Goal: Information Seeking & Learning: Learn about a topic

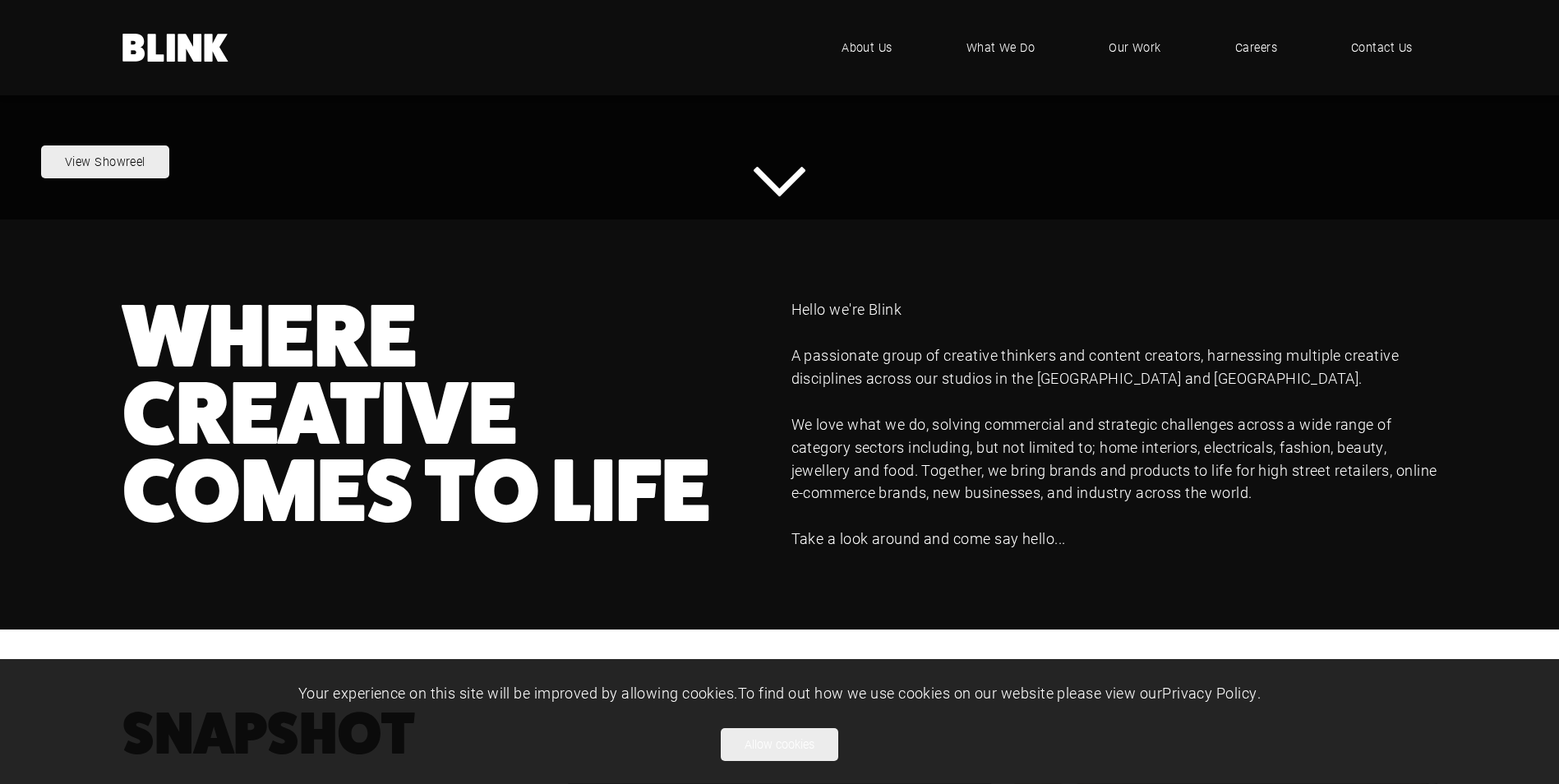
scroll to position [917, 0]
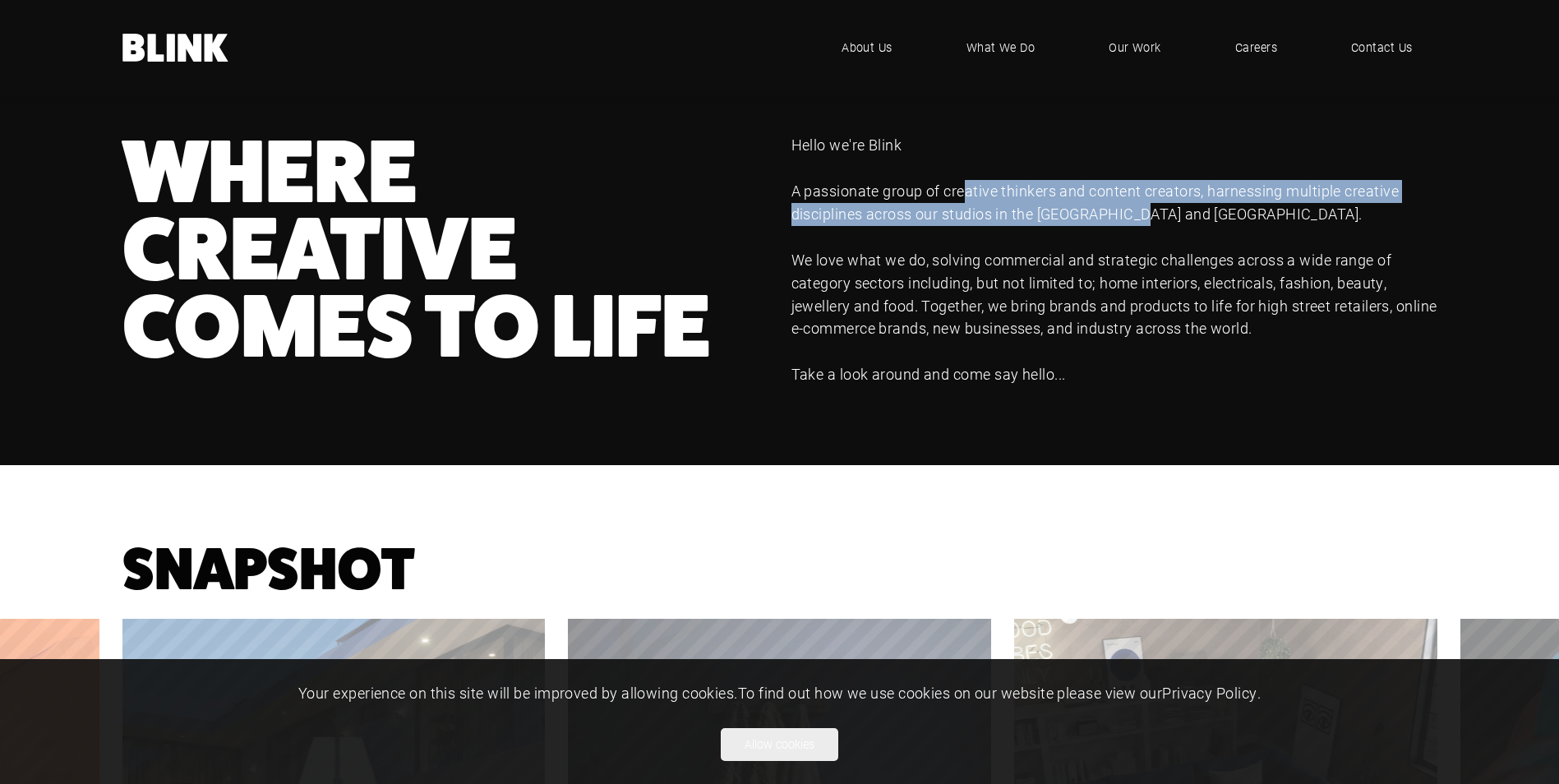
drag, startPoint x: 965, startPoint y: 191, endPoint x: 1151, endPoint y: 215, distance: 187.5
click at [1151, 215] on p "A passionate group of creative thinkers and content creators, harnessing multip…" at bounding box center [1114, 203] width 646 height 46
drag, startPoint x: 1151, startPoint y: 215, endPoint x: 1094, endPoint y: 214, distance: 57.0
click at [1094, 214] on p "A passionate group of creative thinkers and content creators, harnessing multip…" at bounding box center [1114, 203] width 646 height 46
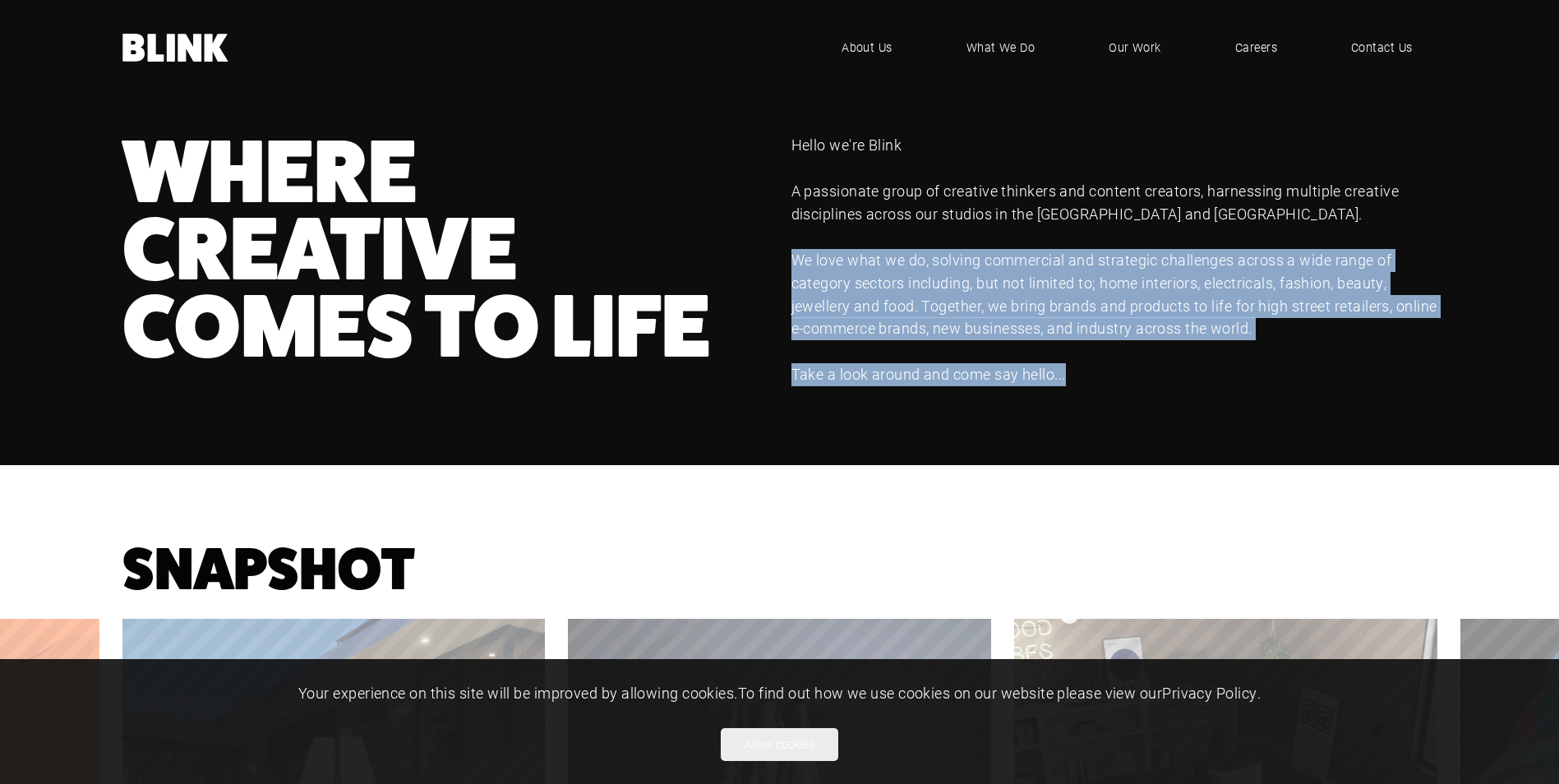
drag, startPoint x: 791, startPoint y: 257, endPoint x: 1102, endPoint y: 351, distance: 324.9
click at [1102, 351] on div "Hello we're Blink A passionate group of creative thinkers and content creators,…" at bounding box center [1102, 260] width 669 height 252
drag, startPoint x: 1102, startPoint y: 351, endPoint x: 976, endPoint y: 294, distance: 138.3
click at [976, 294] on p "We love what we do, solving commercial and strategic challenges across a wide r…" at bounding box center [1114, 294] width 646 height 92
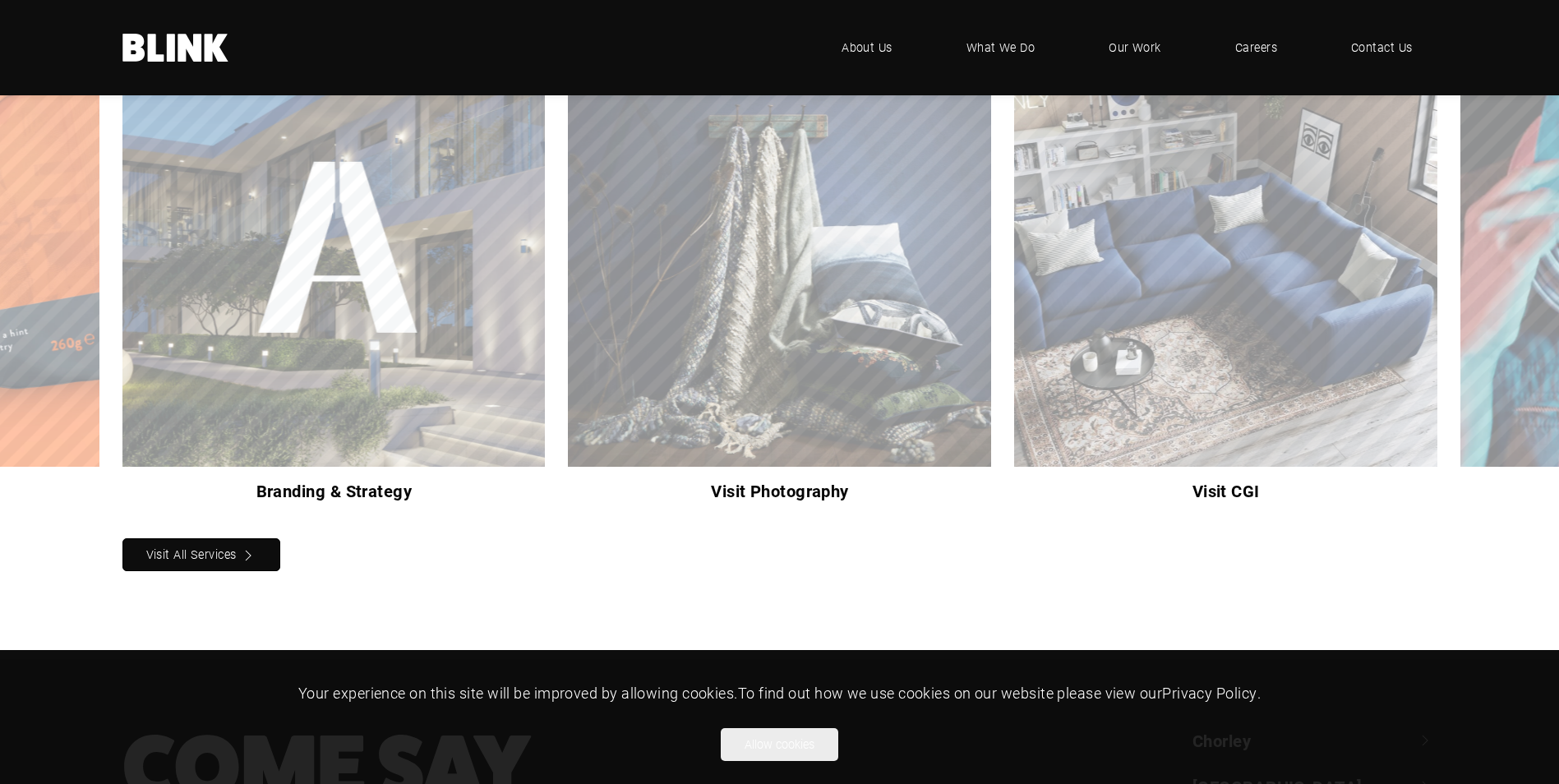
scroll to position [1792, 0]
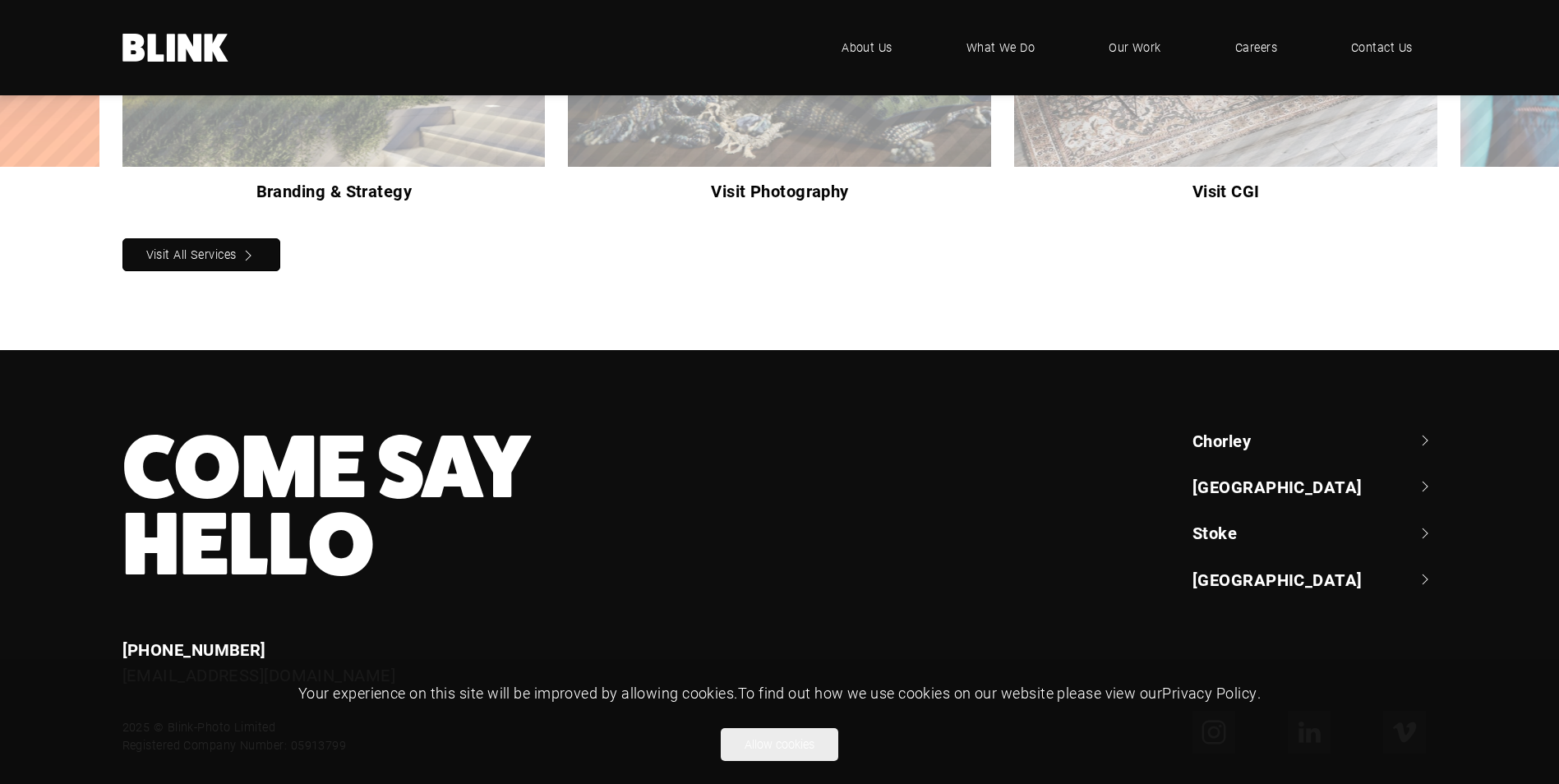
click at [801, 751] on button "Allow cookies" at bounding box center [779, 744] width 118 height 33
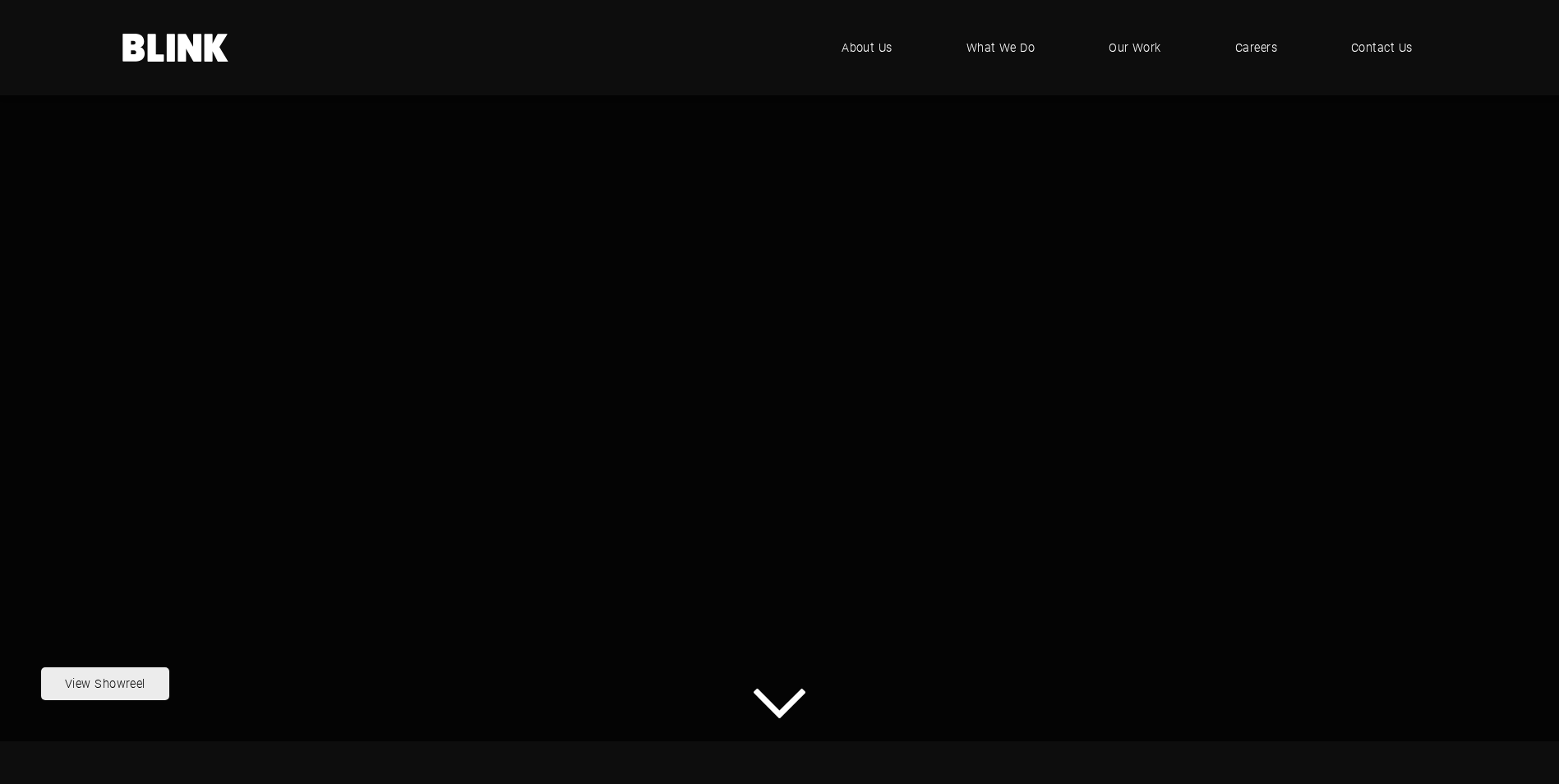
scroll to position [0, 0]
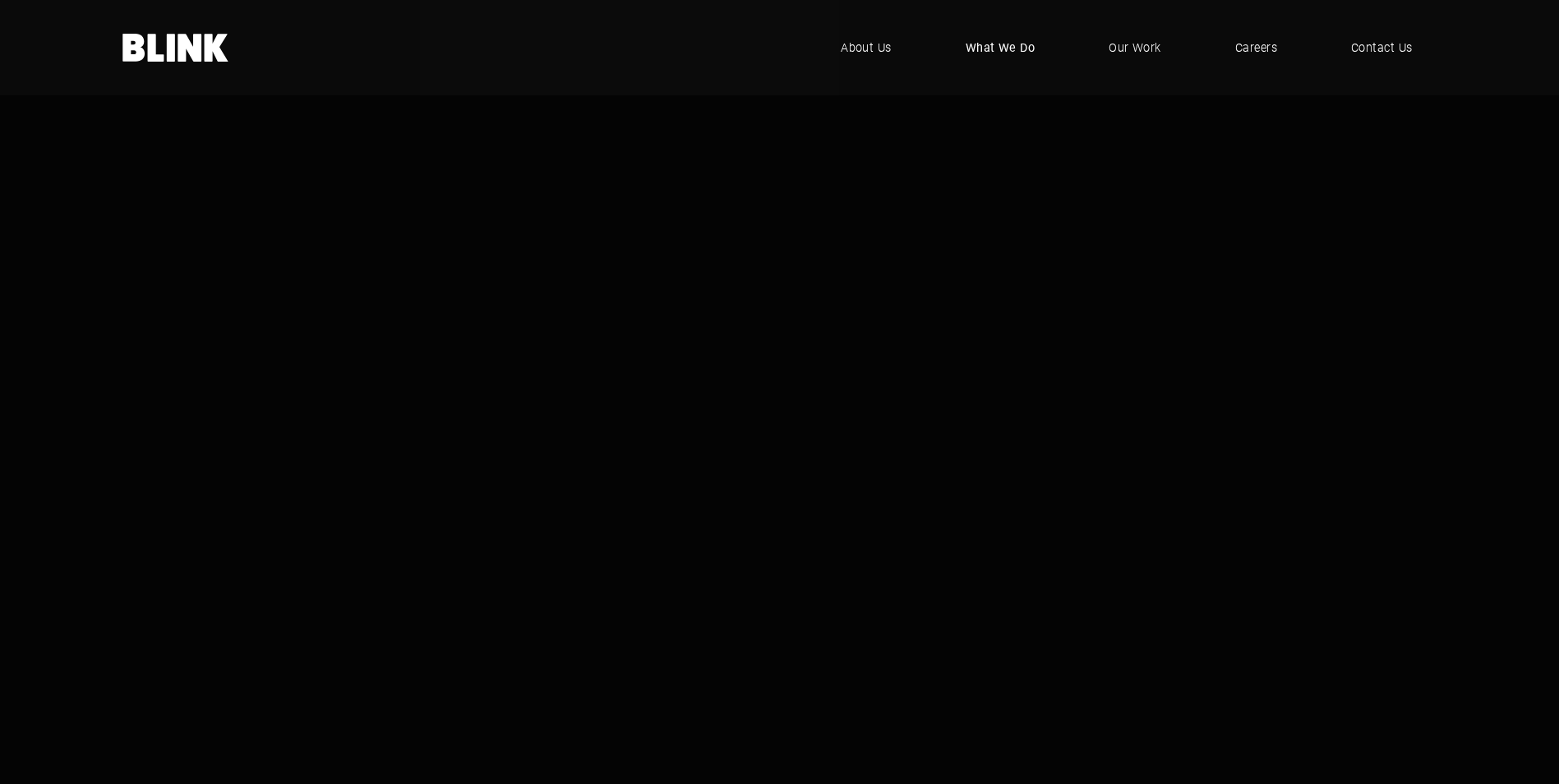
click at [1027, 56] on span "What We Do" at bounding box center [1000, 48] width 70 height 18
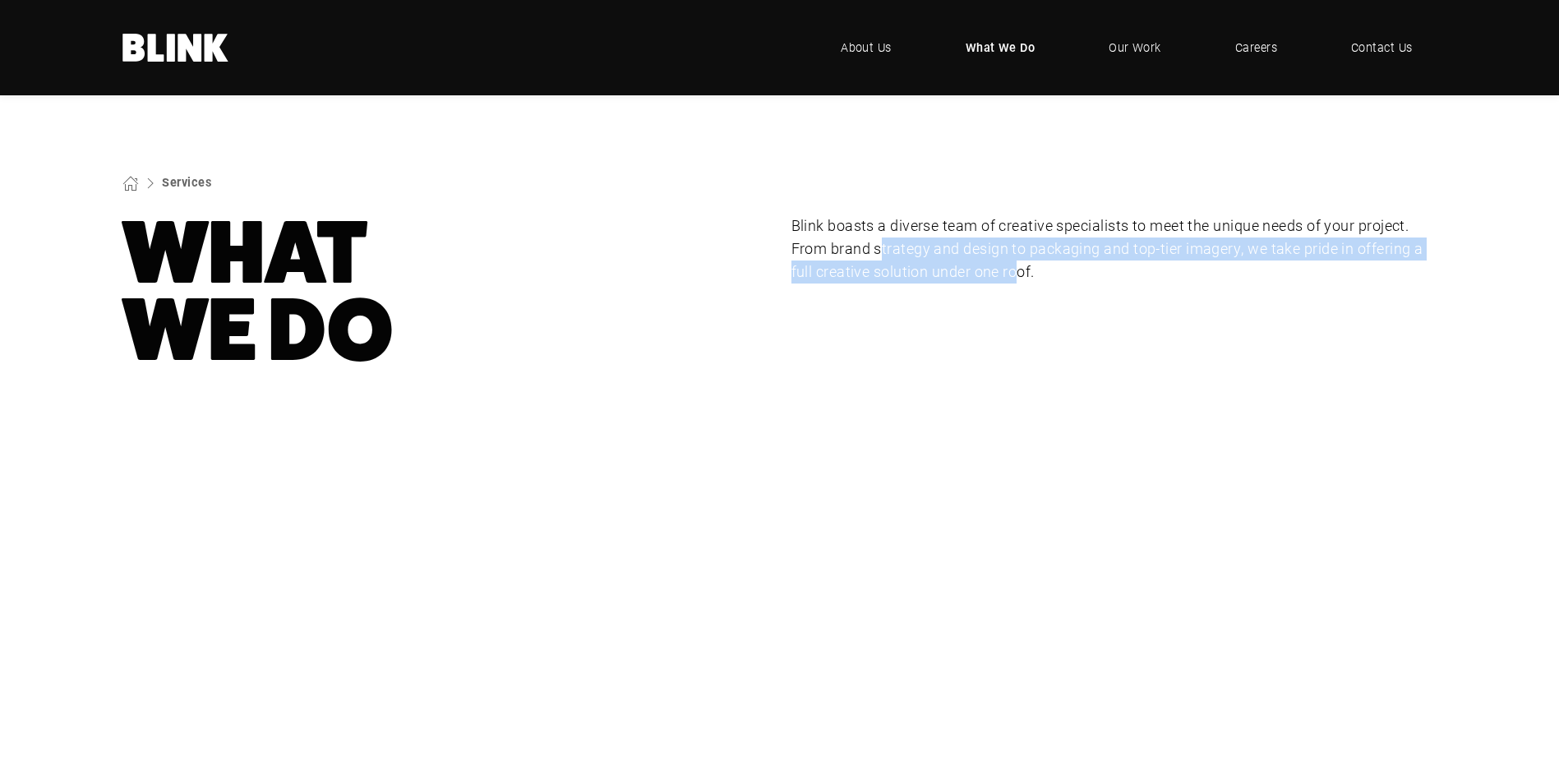
drag, startPoint x: 879, startPoint y: 249, endPoint x: 1019, endPoint y: 269, distance: 141.4
click at [1019, 269] on p "Blink boasts a diverse team of creative specialists to meet the unique needs of…" at bounding box center [1114, 249] width 646 height 69
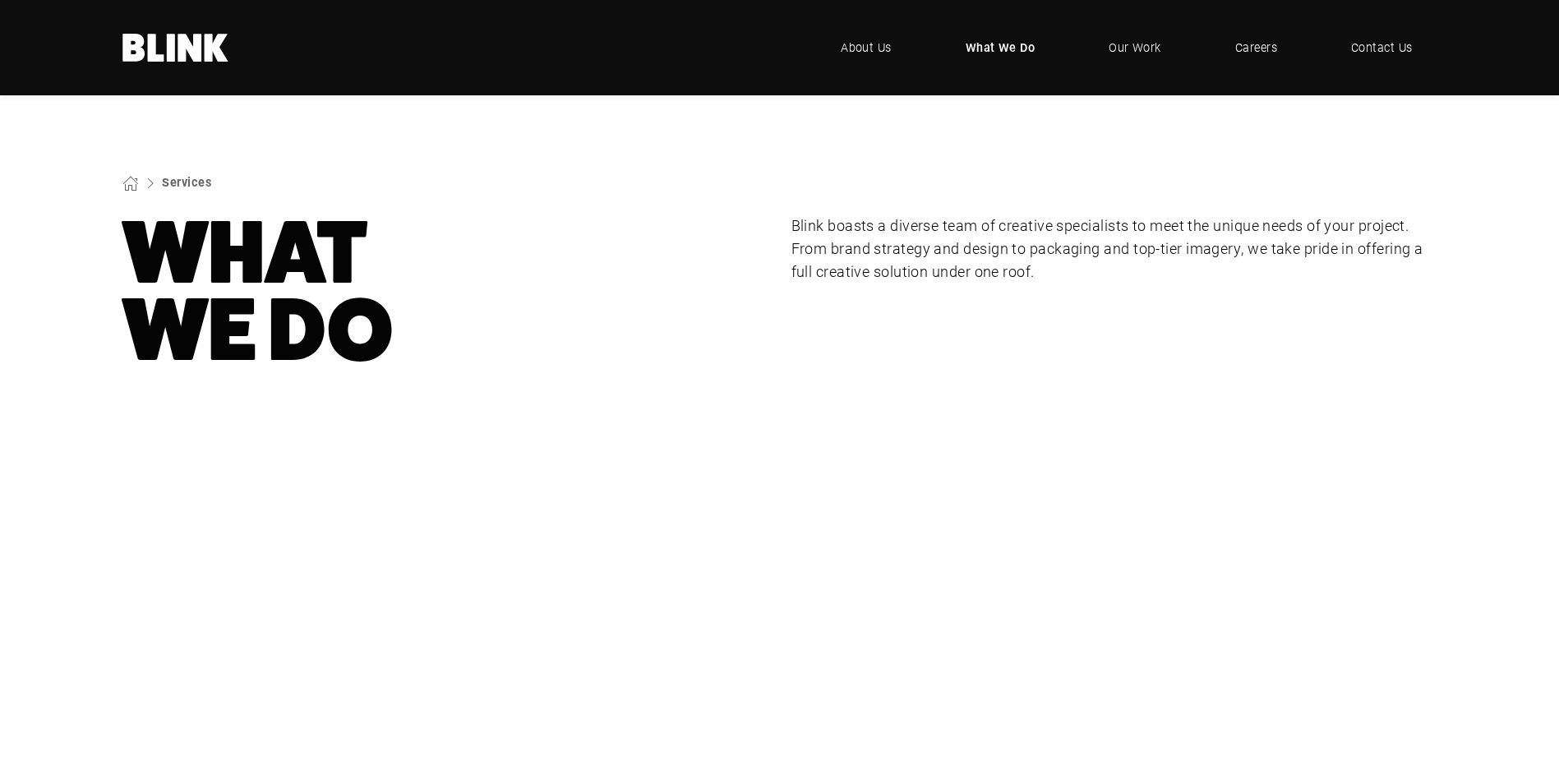
drag, startPoint x: 1019, startPoint y: 269, endPoint x: 855, endPoint y: 235, distance: 167.5
click at [855, 235] on p "Blink boasts a diverse team of creative specialists to meet the unique needs of…" at bounding box center [1114, 249] width 646 height 69
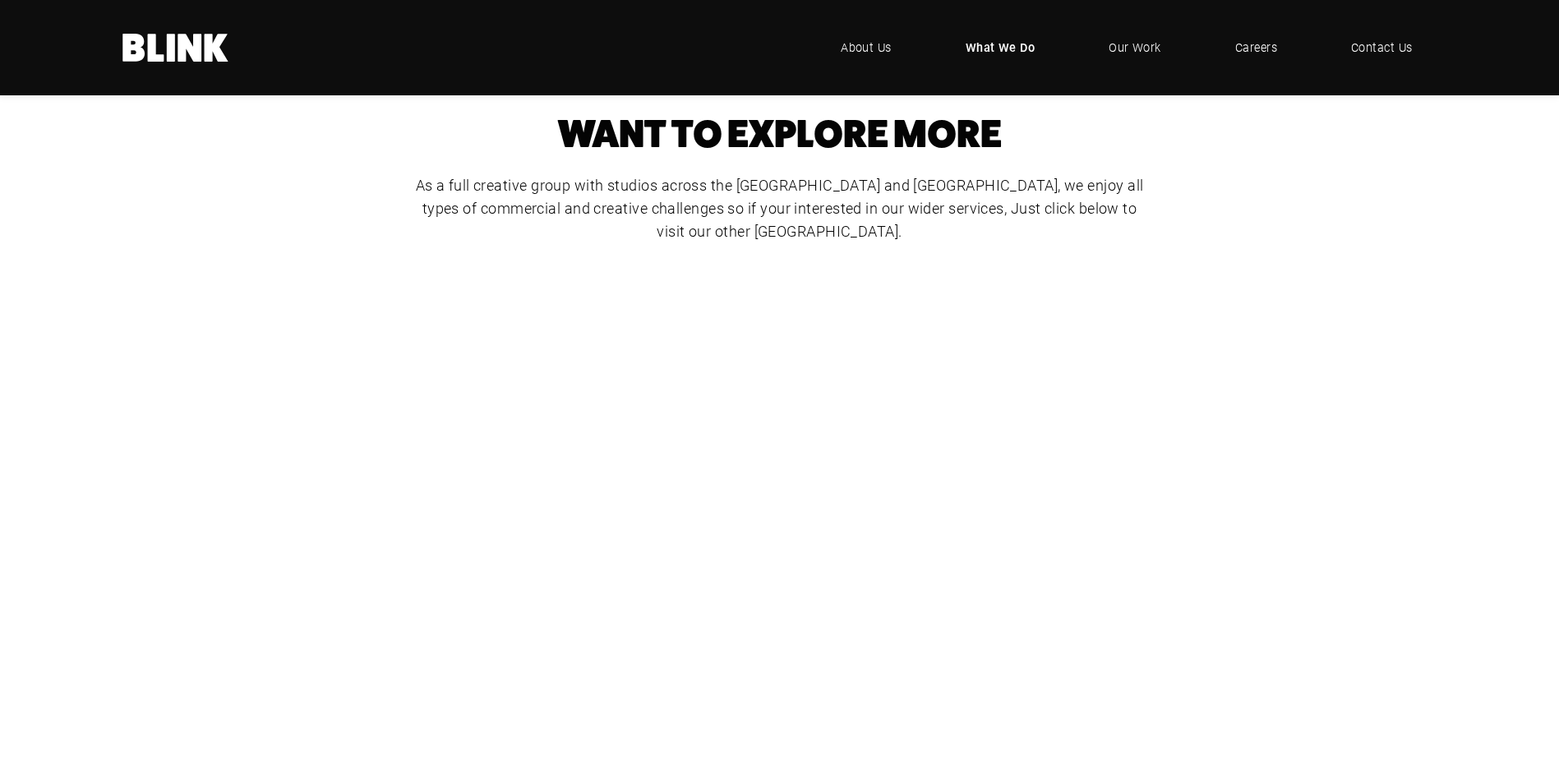
scroll to position [739, 0]
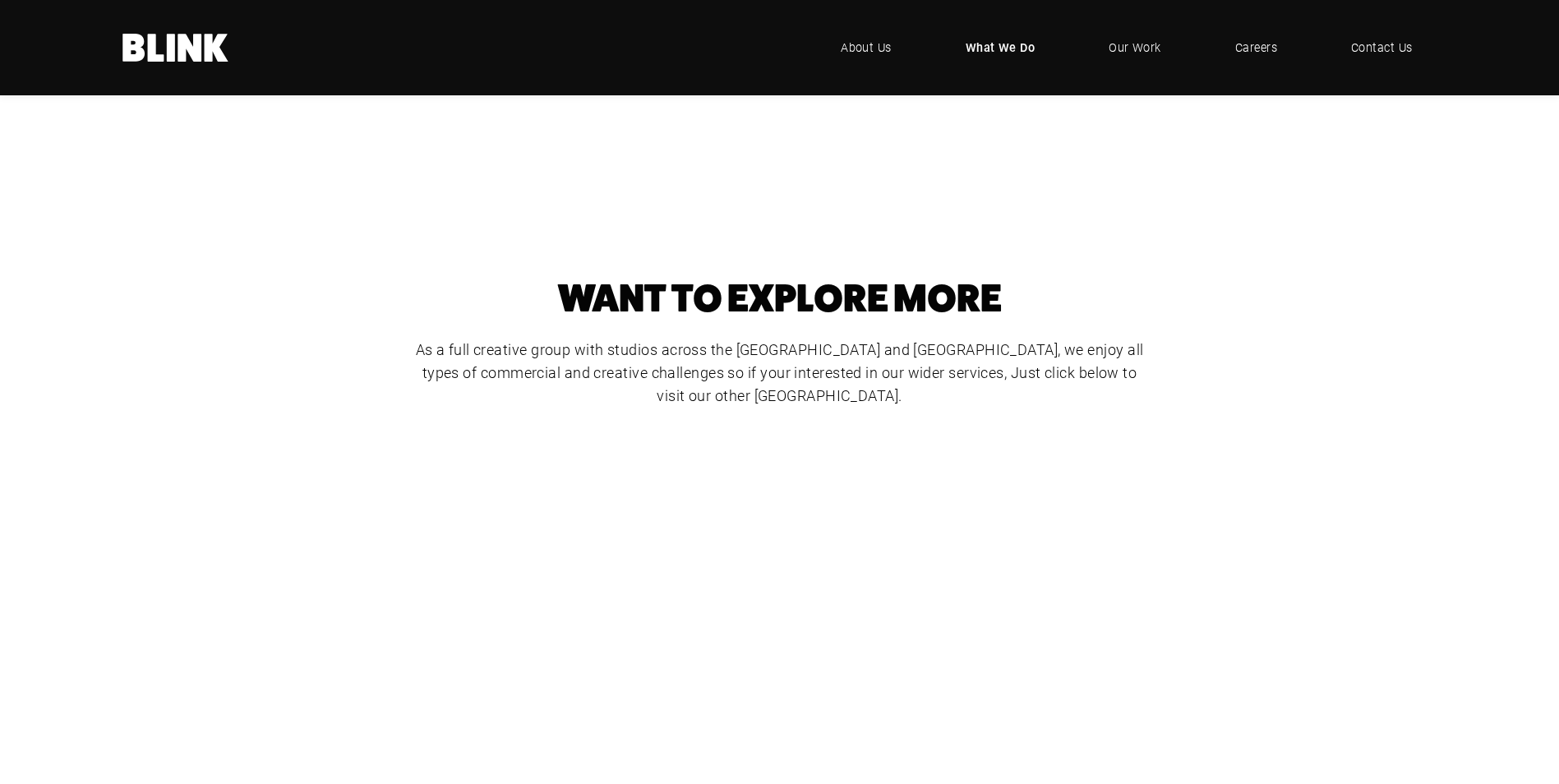
click at [0, 0] on div "Video & Animation" at bounding box center [0, 0] width 0 height 0
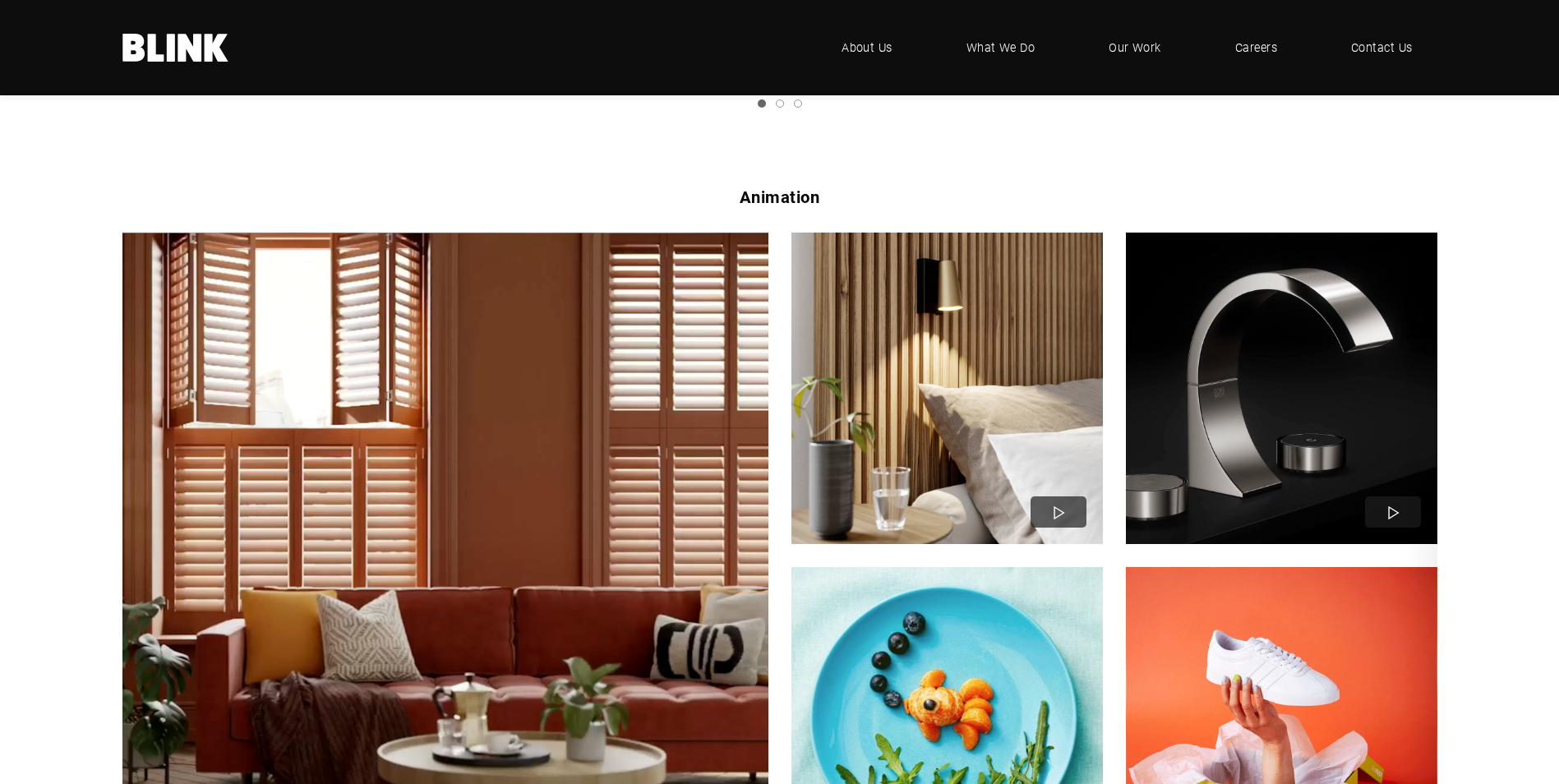
scroll to position [1314, 0]
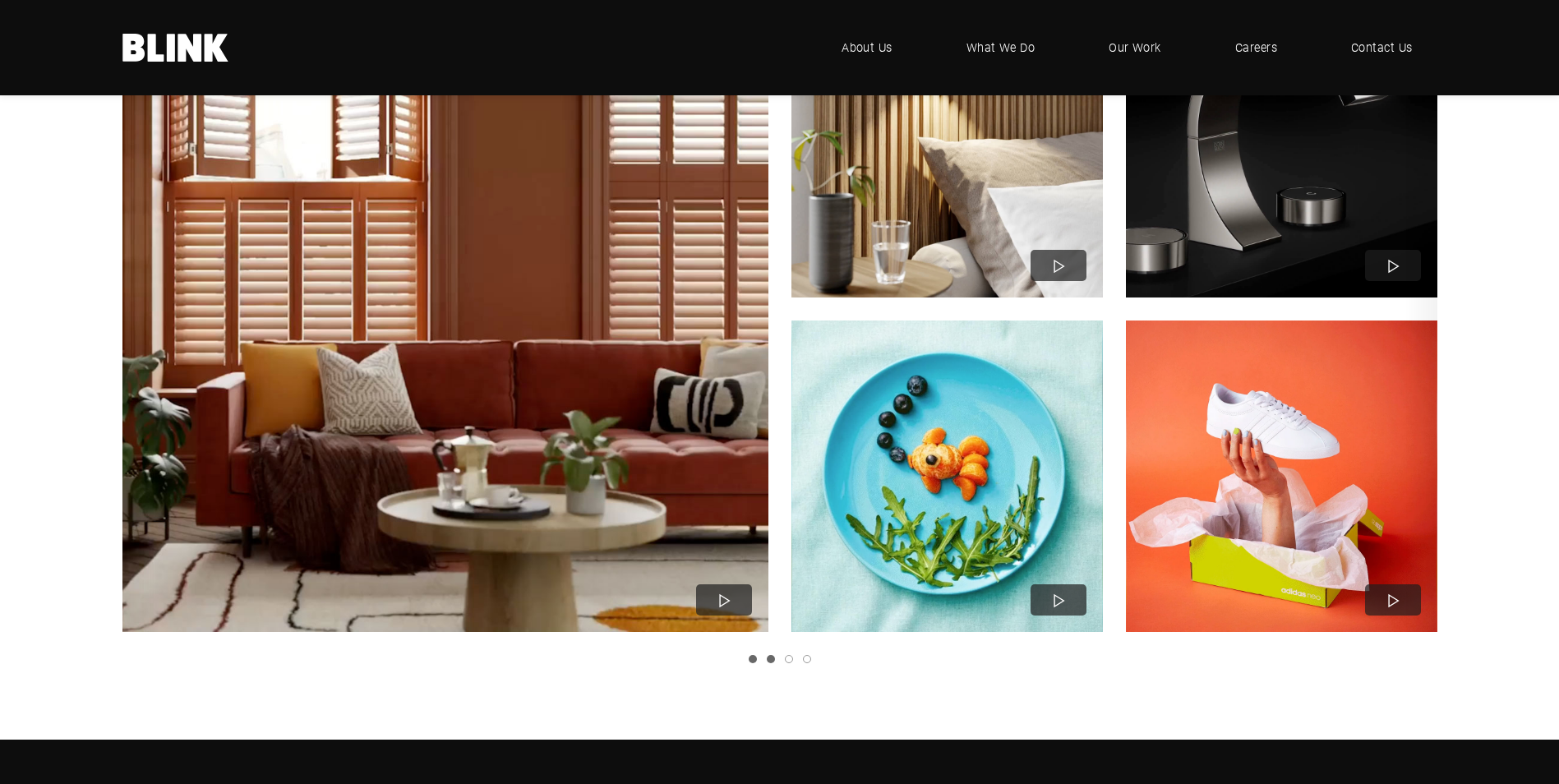
click at [770, 660] on link "Slide 2" at bounding box center [771, 659] width 8 height 8
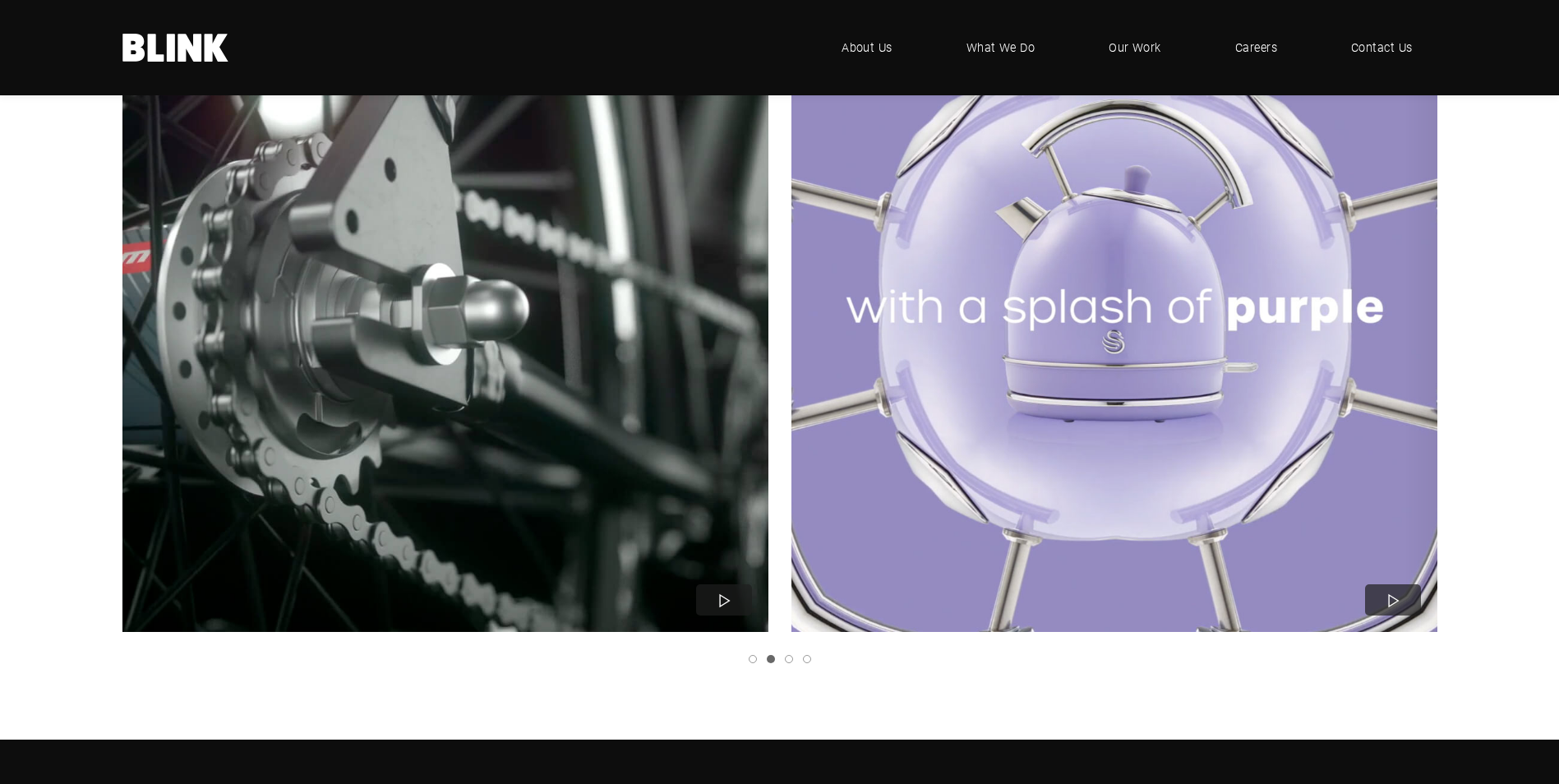
click at [792, 651] on div at bounding box center [780, 324] width 1314 height 677
click at [786, 662] on link "Slide 3" at bounding box center [789, 659] width 8 height 8
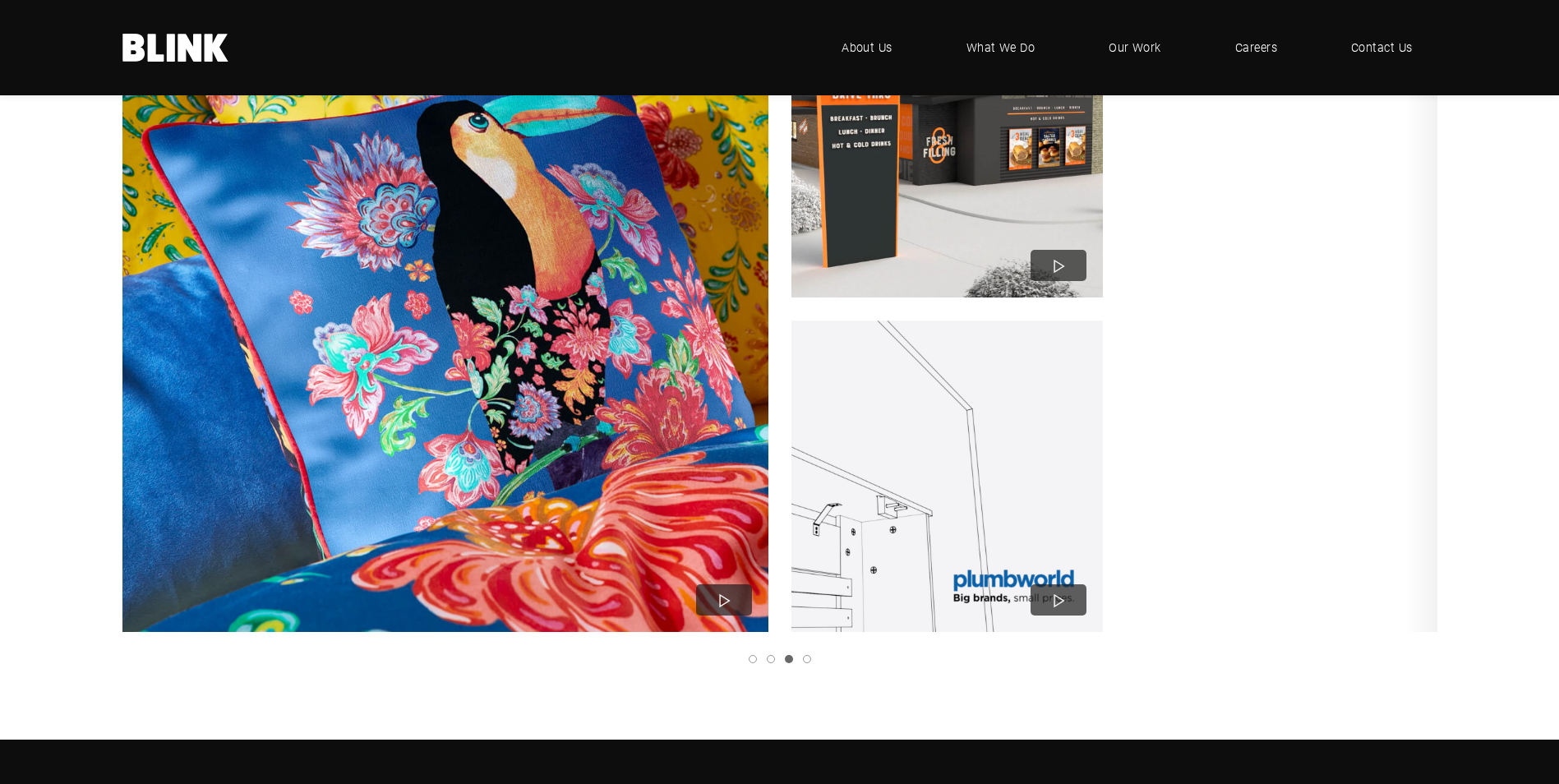
scroll to position [1232, 0]
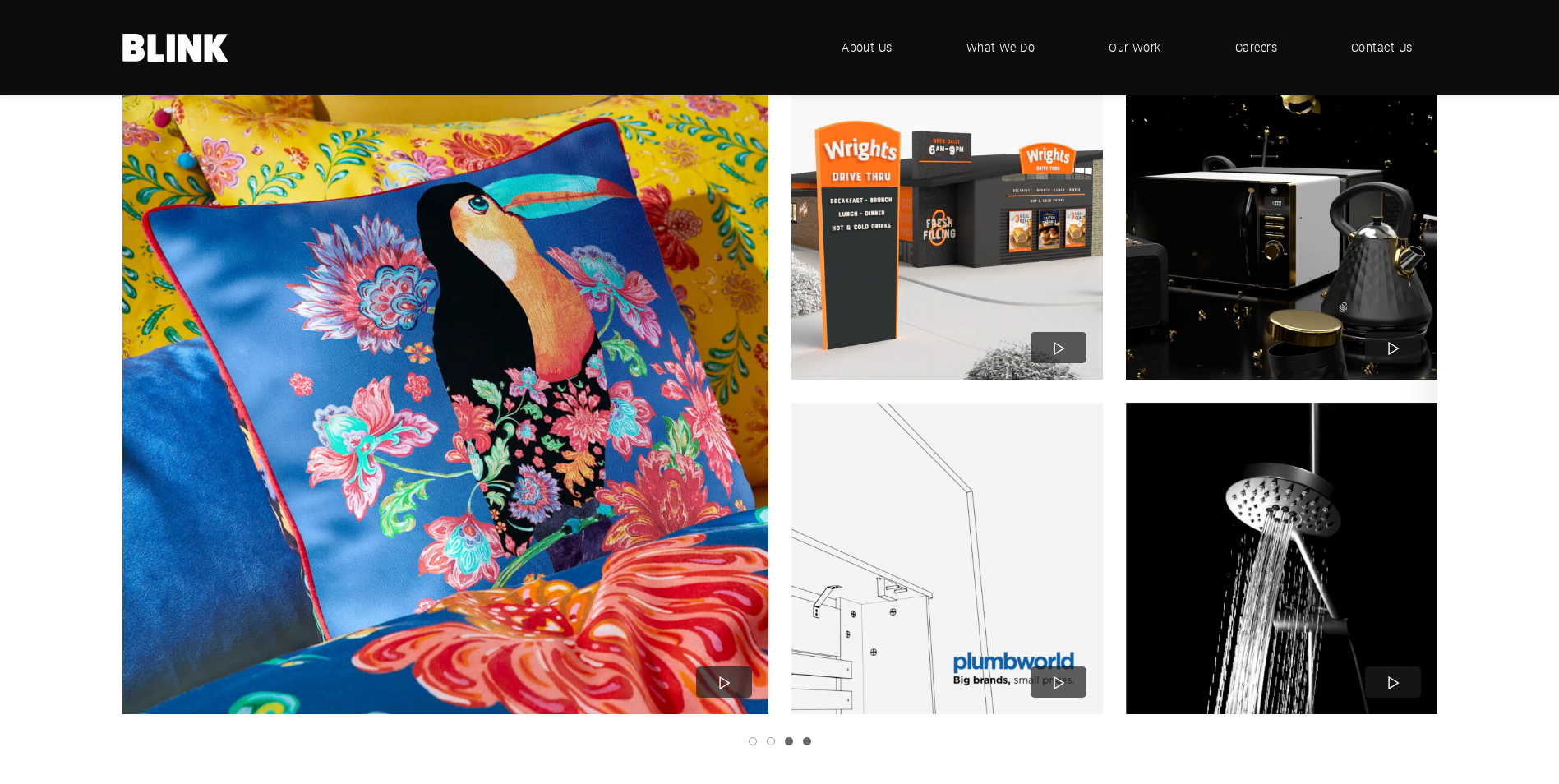
click at [809, 743] on link "Slide 4" at bounding box center [807, 741] width 8 height 8
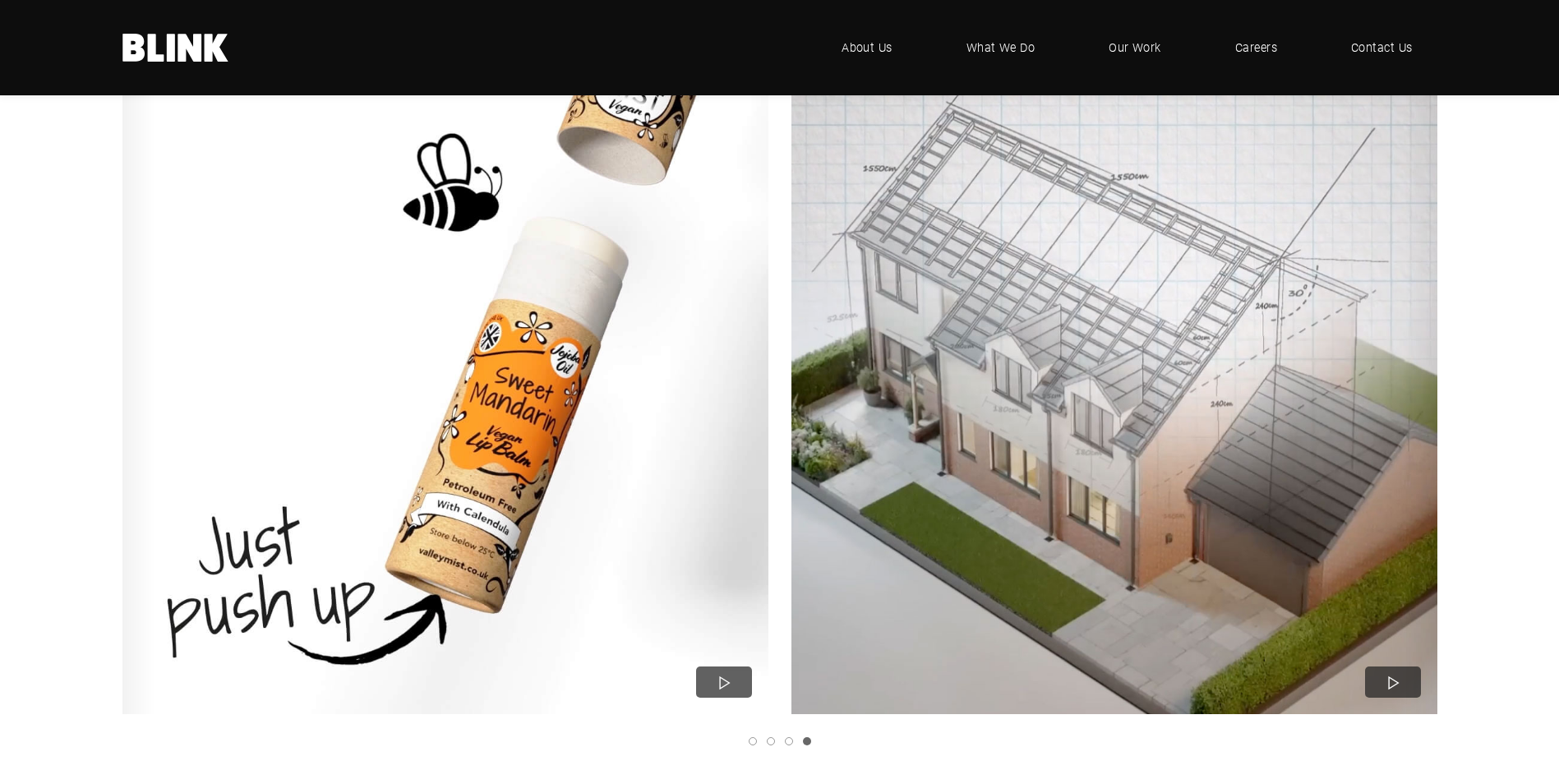
scroll to position [1068, 0]
